Goal: Task Accomplishment & Management: Use online tool/utility

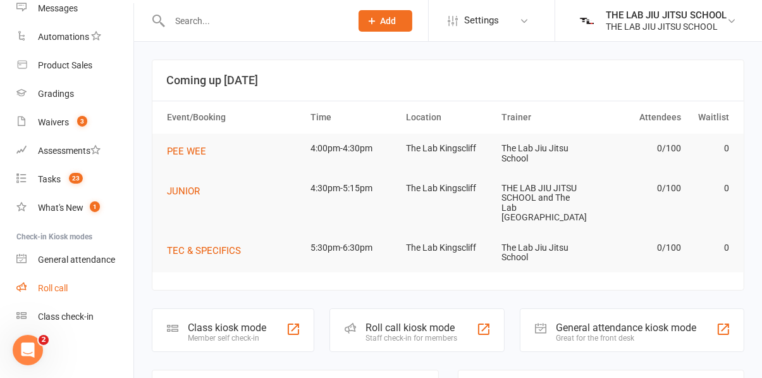
click at [56, 289] on div "Roll call" at bounding box center [53, 288] width 30 height 10
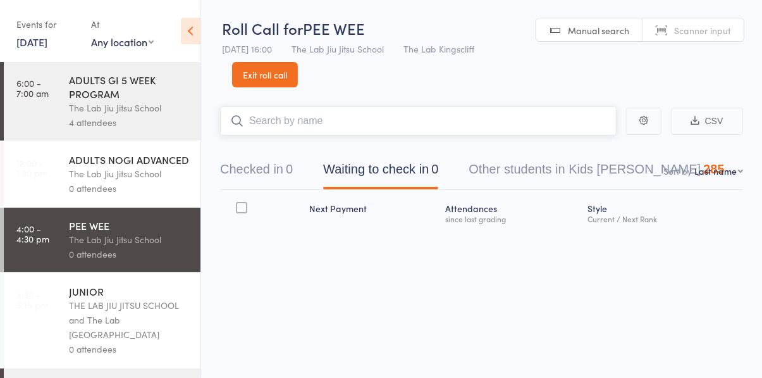
scroll to position [44, 0]
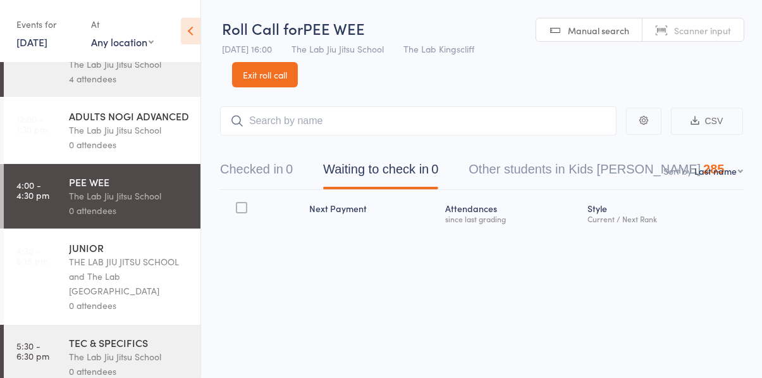
click at [81, 200] on div "The Lab Jiu Jitsu School" at bounding box center [129, 196] width 121 height 15
click at [407, 125] on input "search" at bounding box center [418, 120] width 397 height 29
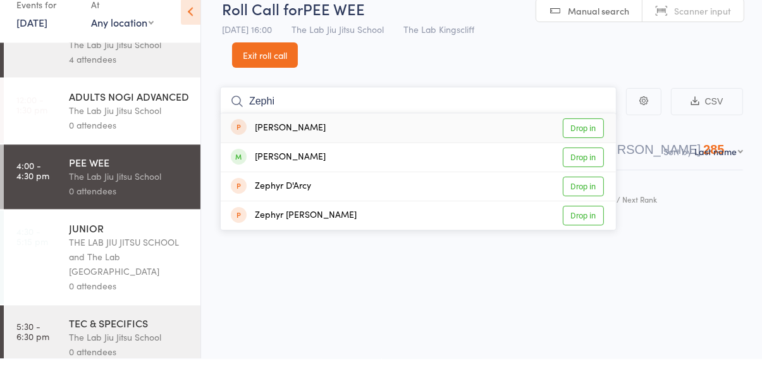
scroll to position [0, 0]
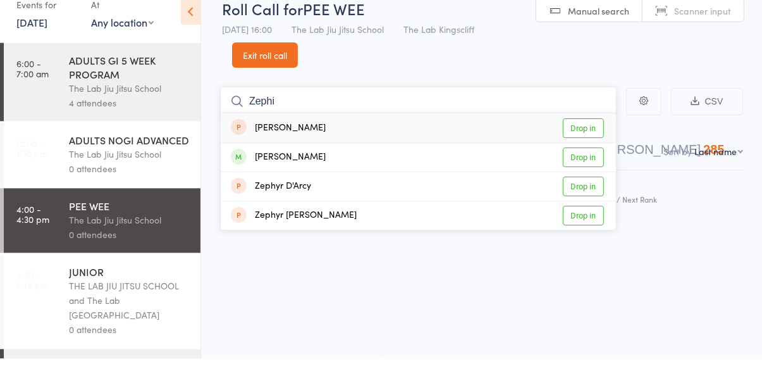
type input "Zephi"
click at [341, 178] on div "Zephii Bourke Drop in" at bounding box center [418, 177] width 395 height 28
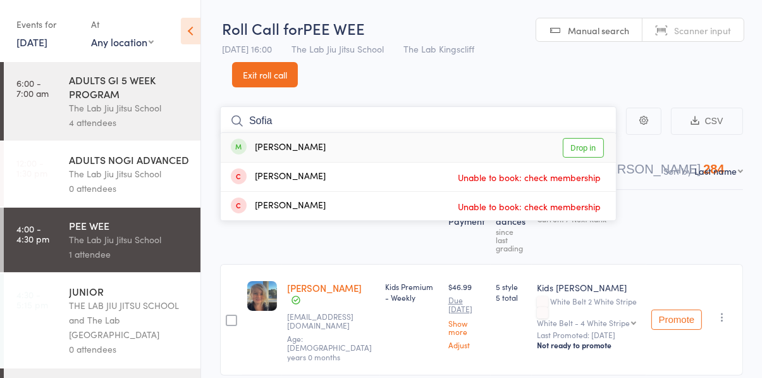
type input "Sofia"
click at [349, 154] on div "Sofia Watson Drop in" at bounding box center [418, 147] width 395 height 29
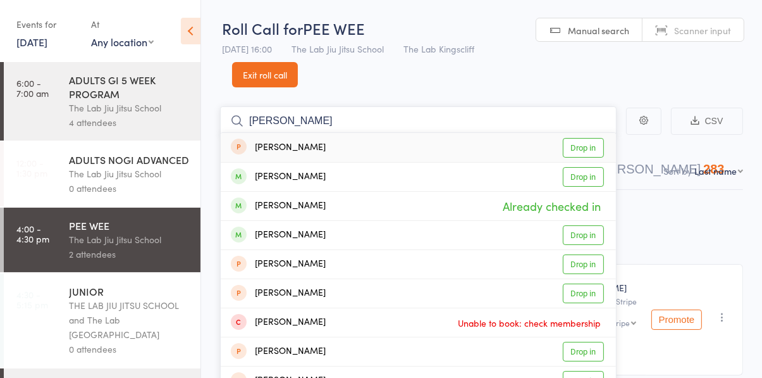
type input "Watson"
click at [323, 184] on div "Mateo Watson Drop in" at bounding box center [418, 177] width 395 height 28
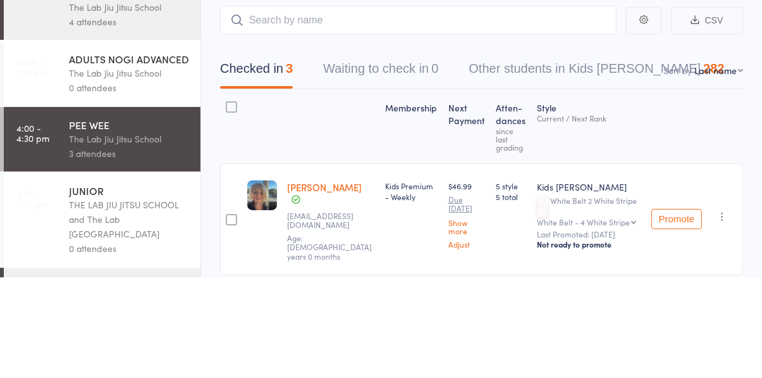
click at [130, 246] on div "The Lab Jiu Jitsu School" at bounding box center [129, 239] width 121 height 15
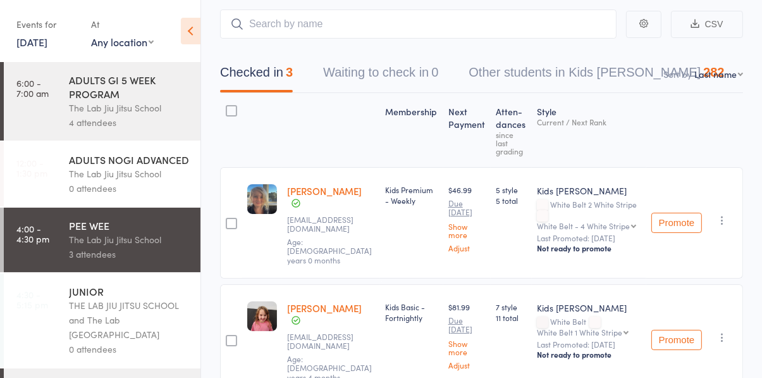
scroll to position [99, 0]
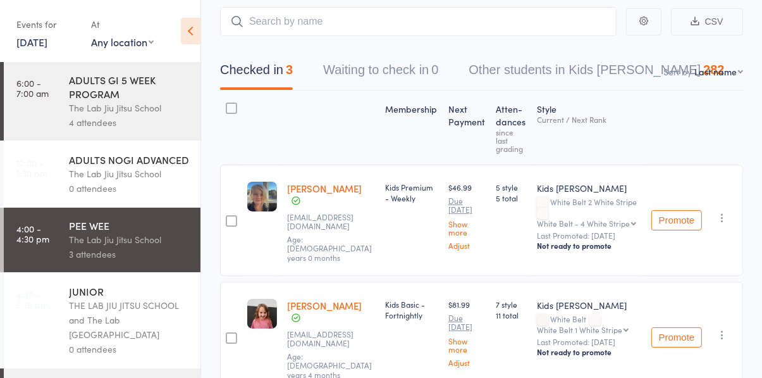
click at [152, 309] on div "THE LAB JIU JITSU SCHOOL and The Lab [GEOGRAPHIC_DATA]" at bounding box center [129, 320] width 121 height 44
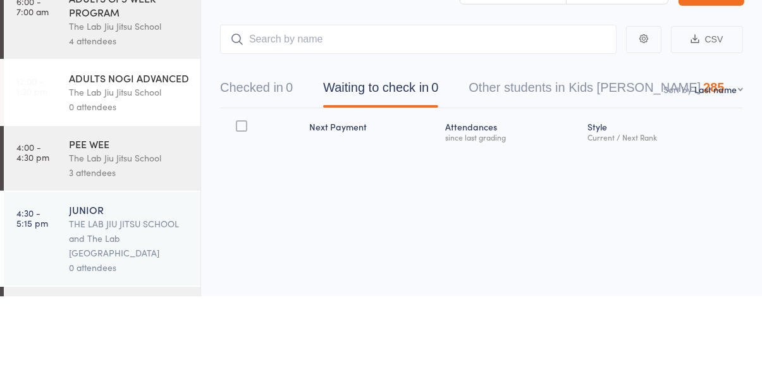
click at [126, 244] on div "The Lab Jiu Jitsu School" at bounding box center [129, 239] width 121 height 15
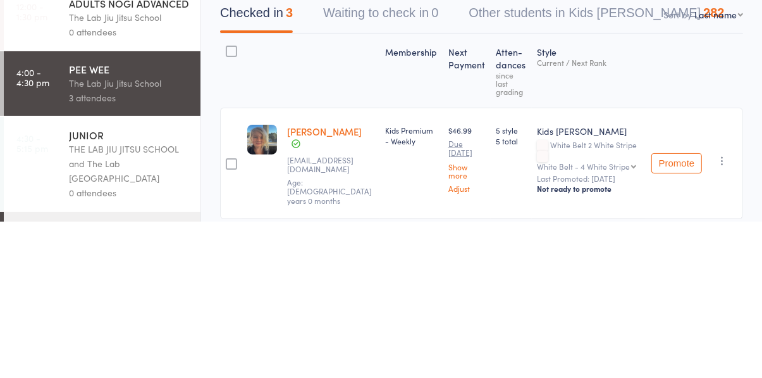
click at [269, 174] on button "Checked in 3" at bounding box center [256, 173] width 73 height 34
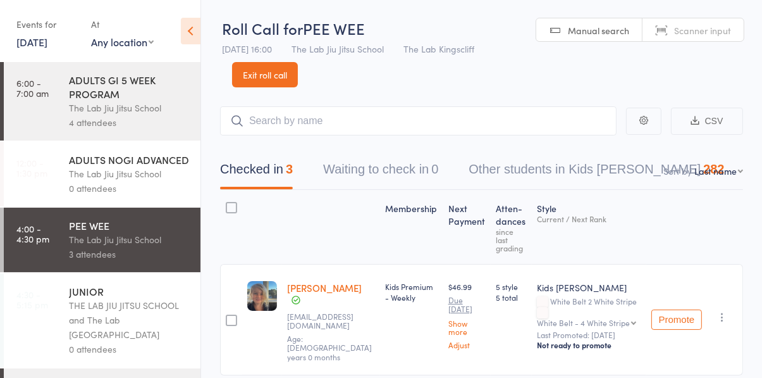
click at [252, 1] on header "Roll Call for PEE WEE 12 Sep 16:00 The Lab Jiu Jitsu School The Lab Kingscliff …" at bounding box center [481, 43] width 561 height 87
click at [281, 80] on link "Exit roll call" at bounding box center [265, 74] width 66 height 25
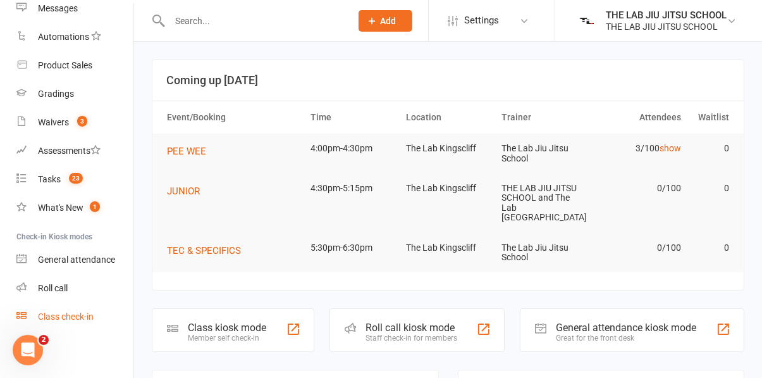
click at [69, 318] on div "Class check-in" at bounding box center [66, 316] width 56 height 10
